Goal: Task Accomplishment & Management: Use online tool/utility

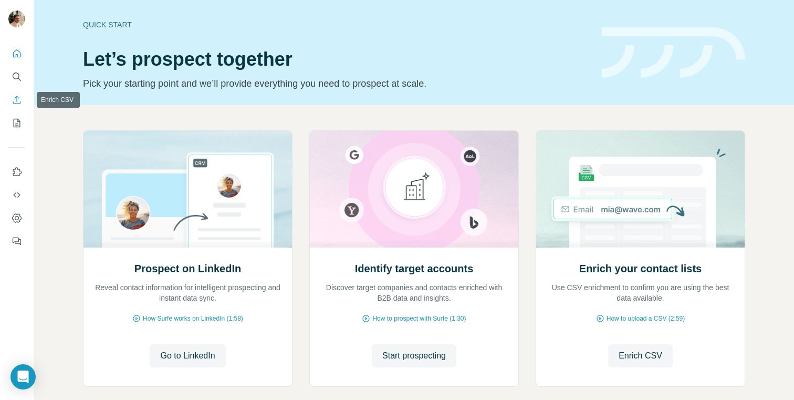
click at [18, 101] on icon "Enrich CSV" at bounding box center [17, 100] width 11 height 11
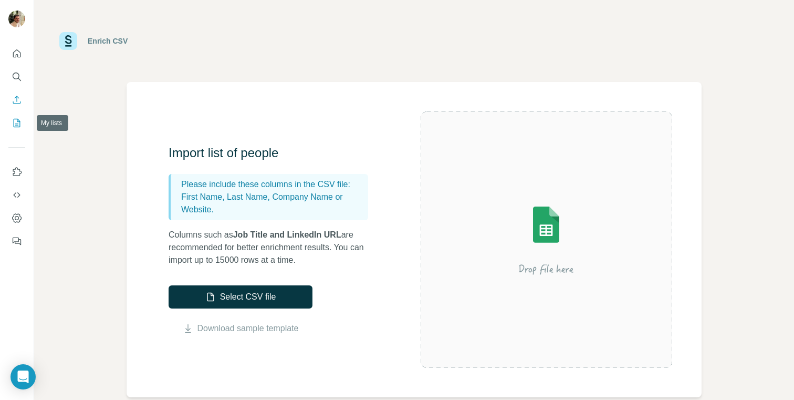
click at [17, 118] on icon "My lists" at bounding box center [17, 123] width 11 height 11
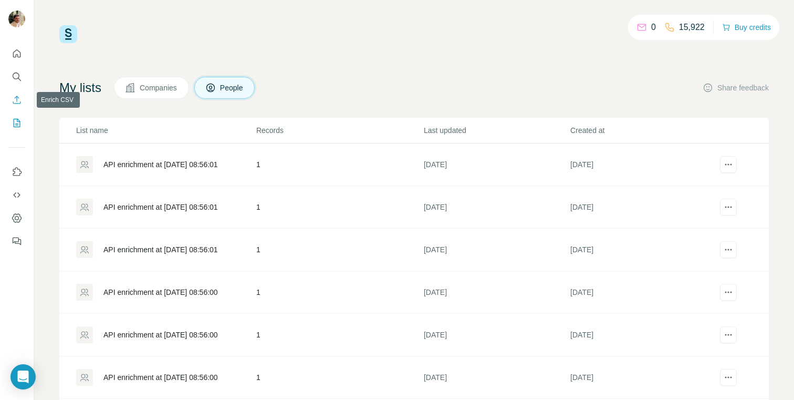
click at [15, 96] on icon "Enrich CSV" at bounding box center [17, 100] width 11 height 11
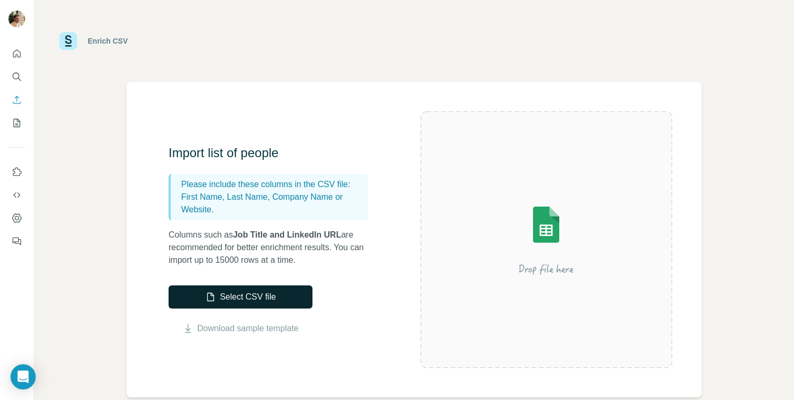
click at [255, 298] on button "Select CSV file" at bounding box center [241, 296] width 144 height 23
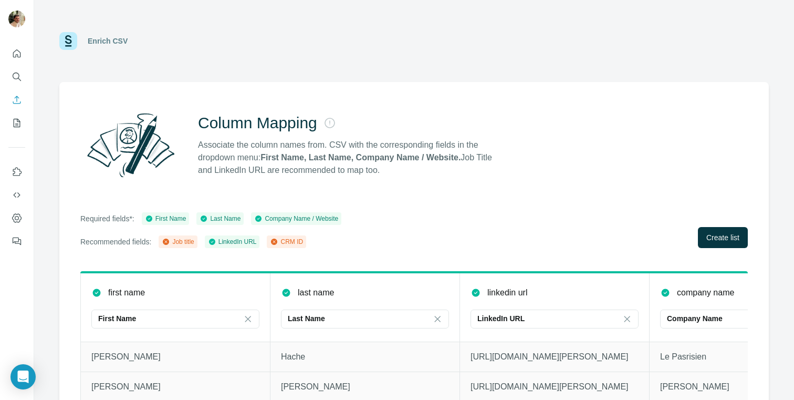
scroll to position [50, 0]
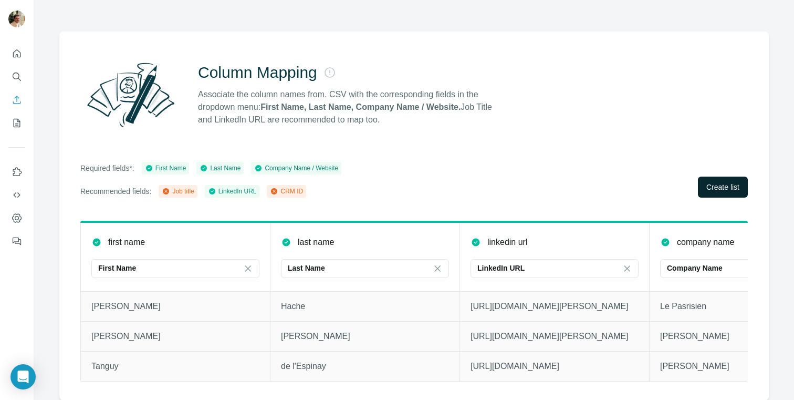
click at [702, 183] on button "Create list" at bounding box center [723, 186] width 50 height 21
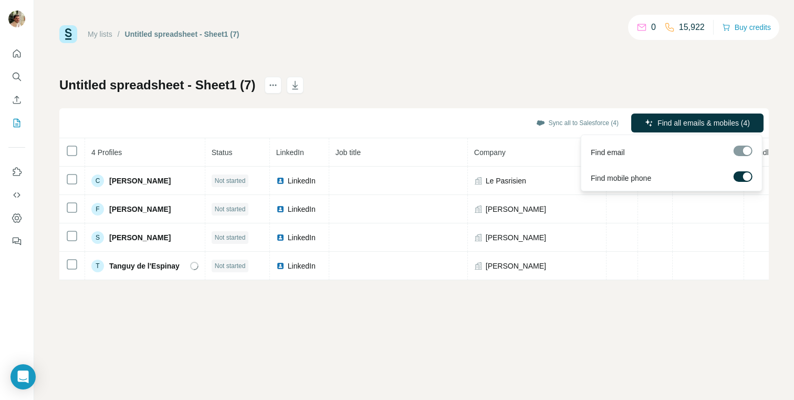
click at [743, 175] on div at bounding box center [747, 176] width 8 height 8
click at [705, 127] on span "Find all emails (4)" at bounding box center [722, 123] width 58 height 11
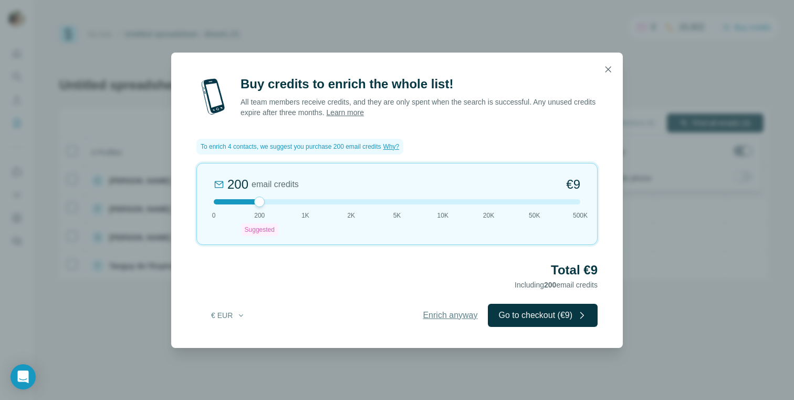
click at [424, 312] on span "Enrich anyway" at bounding box center [450, 315] width 55 height 13
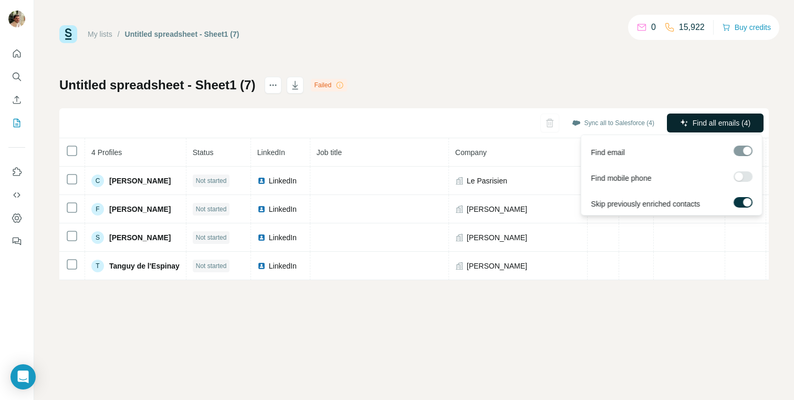
click at [687, 119] on button "Find all emails (4)" at bounding box center [715, 122] width 97 height 19
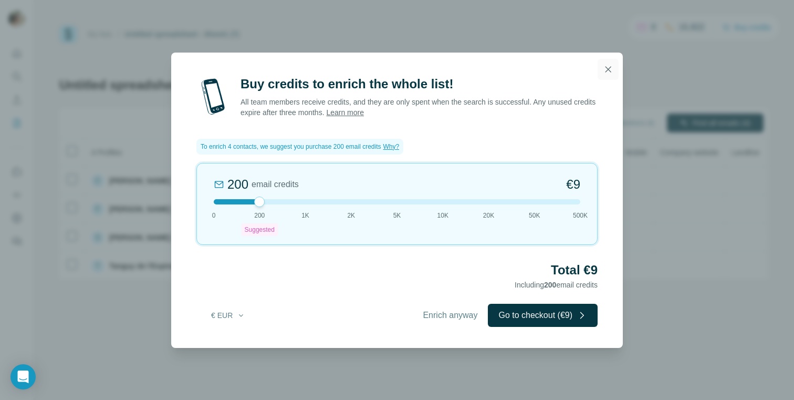
click at [604, 72] on icon "button" at bounding box center [608, 69] width 11 height 11
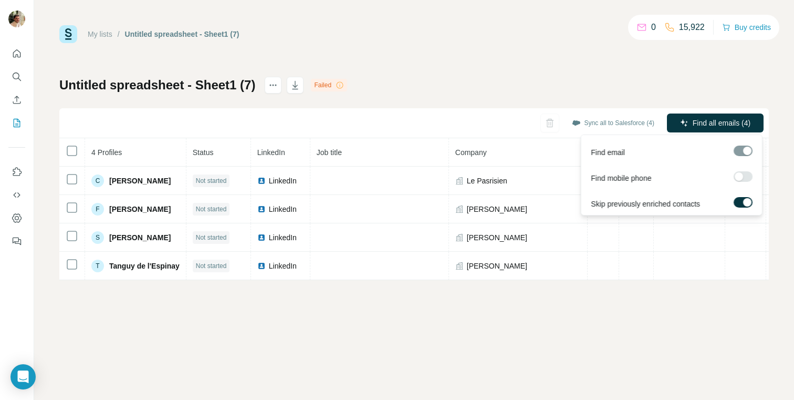
click at [742, 203] on label at bounding box center [742, 202] width 19 height 11
click at [716, 127] on span "Find all emails (4)" at bounding box center [722, 123] width 58 height 11
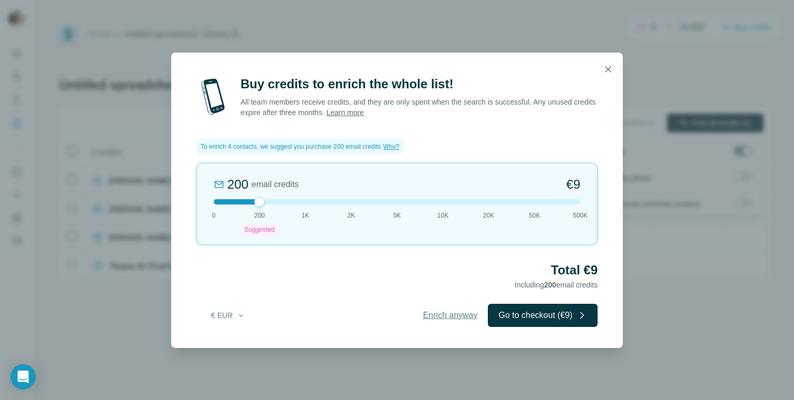
click at [428, 315] on span "Enrich anyway" at bounding box center [450, 315] width 55 height 13
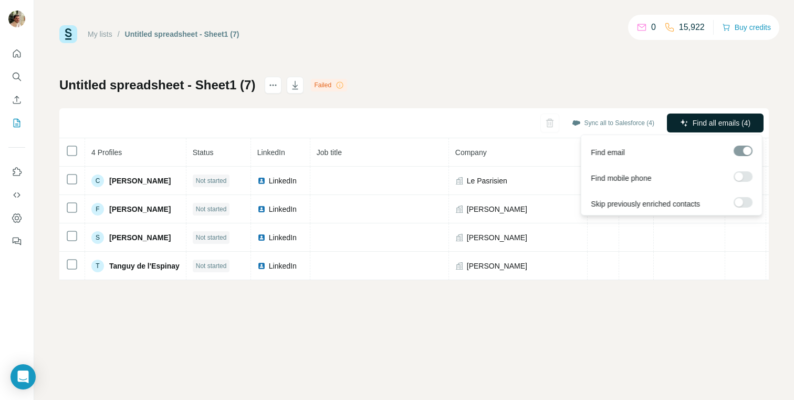
click at [690, 129] on button "Find all emails (4)" at bounding box center [715, 122] width 97 height 19
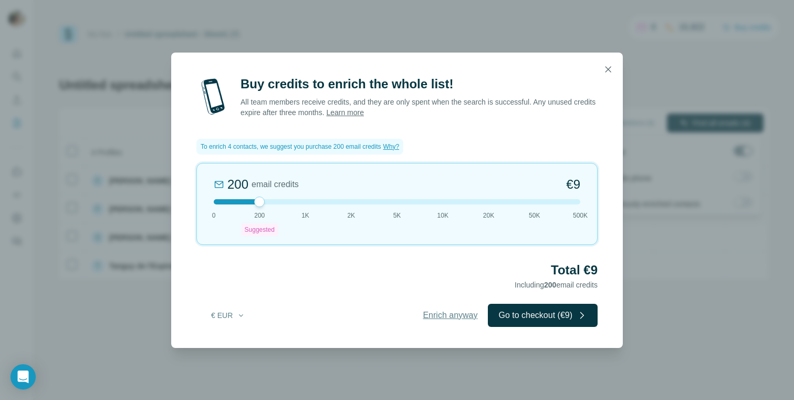
click at [436, 317] on span "Enrich anyway" at bounding box center [450, 315] width 55 height 13
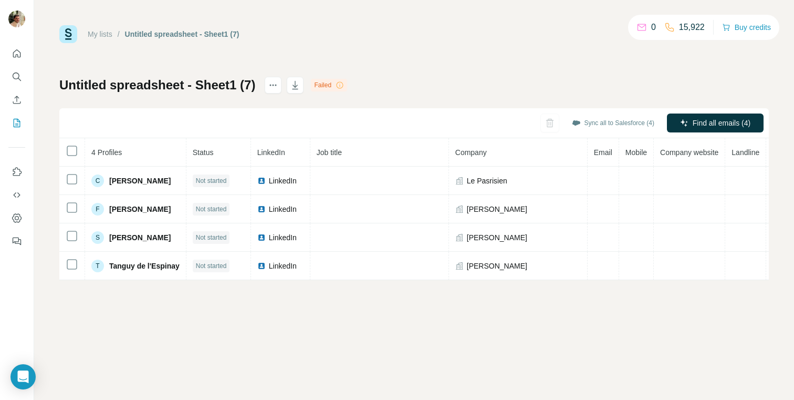
click at [340, 85] on icon at bounding box center [340, 84] width 1 height 3
click at [546, 124] on div "Sync all to Salesforce (4) Find all emails (4)" at bounding box center [413, 123] width 709 height 30
